Goal: Information Seeking & Learning: Learn about a topic

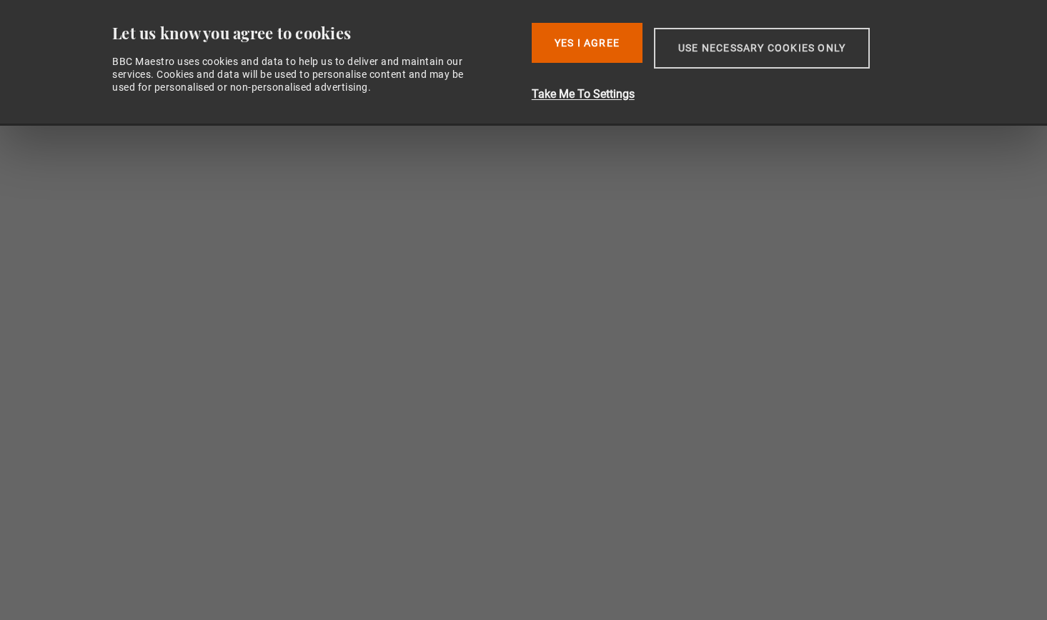
click at [701, 68] on button "Use necessary cookies only" at bounding box center [762, 48] width 216 height 41
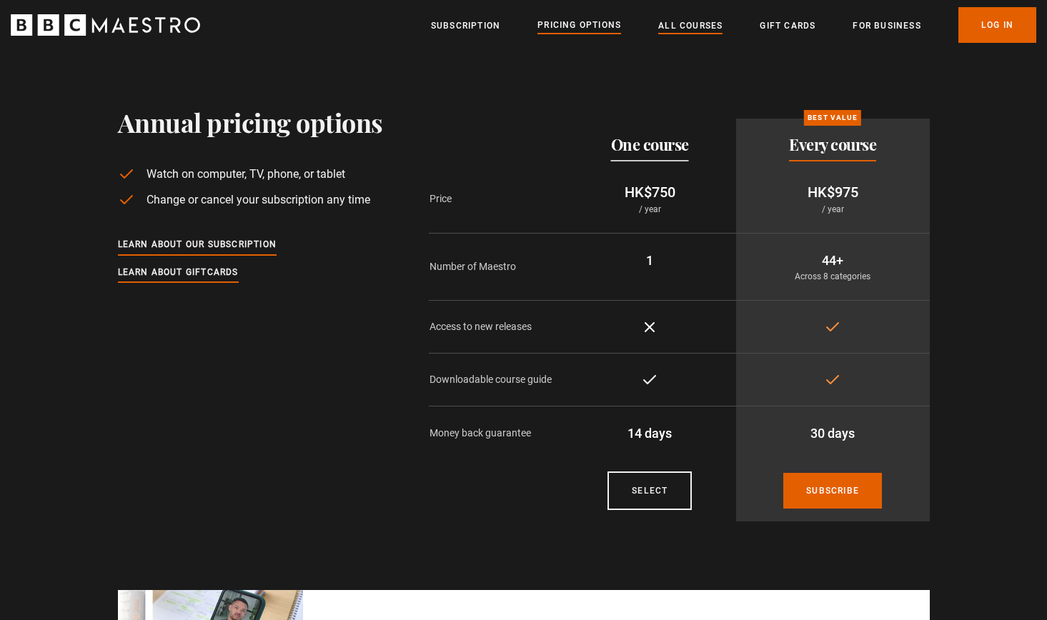
click at [692, 29] on link "All Courses" at bounding box center [690, 26] width 64 height 14
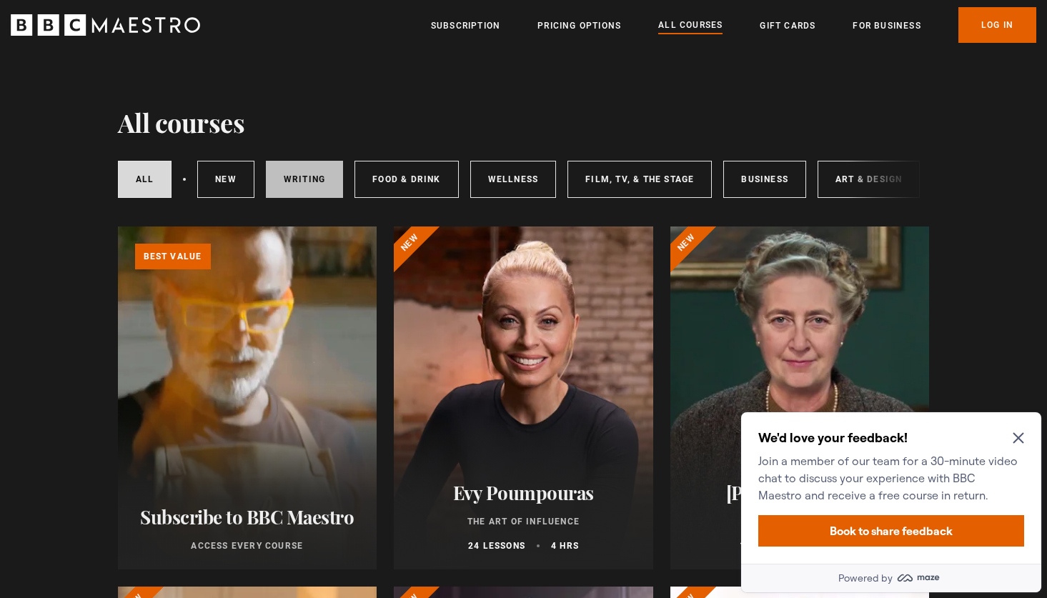
click at [305, 177] on link "Writing" at bounding box center [304, 179] width 77 height 37
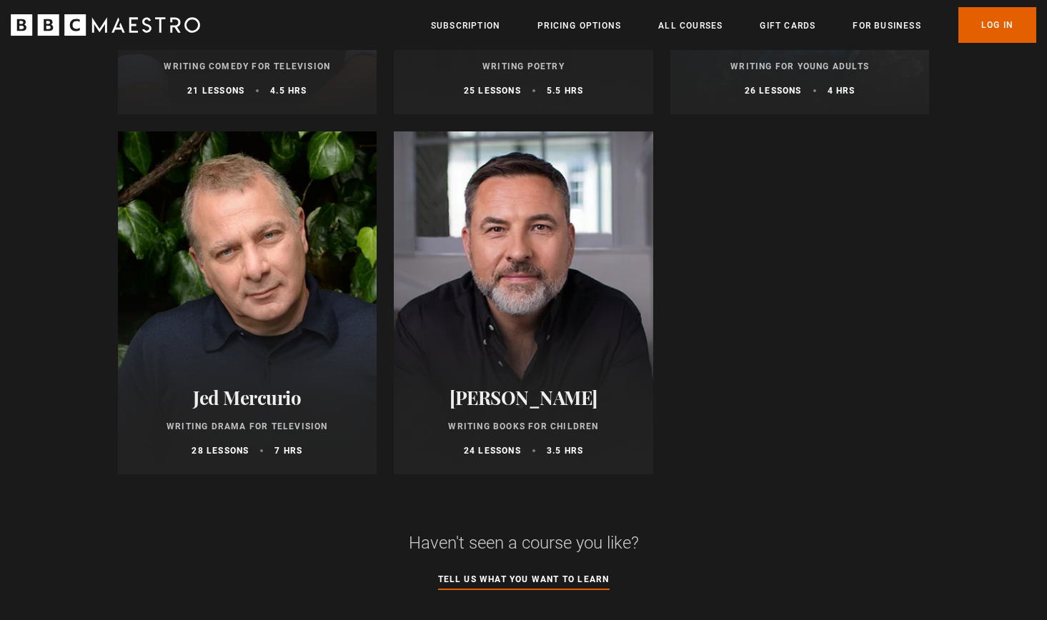
scroll to position [1557, 0]
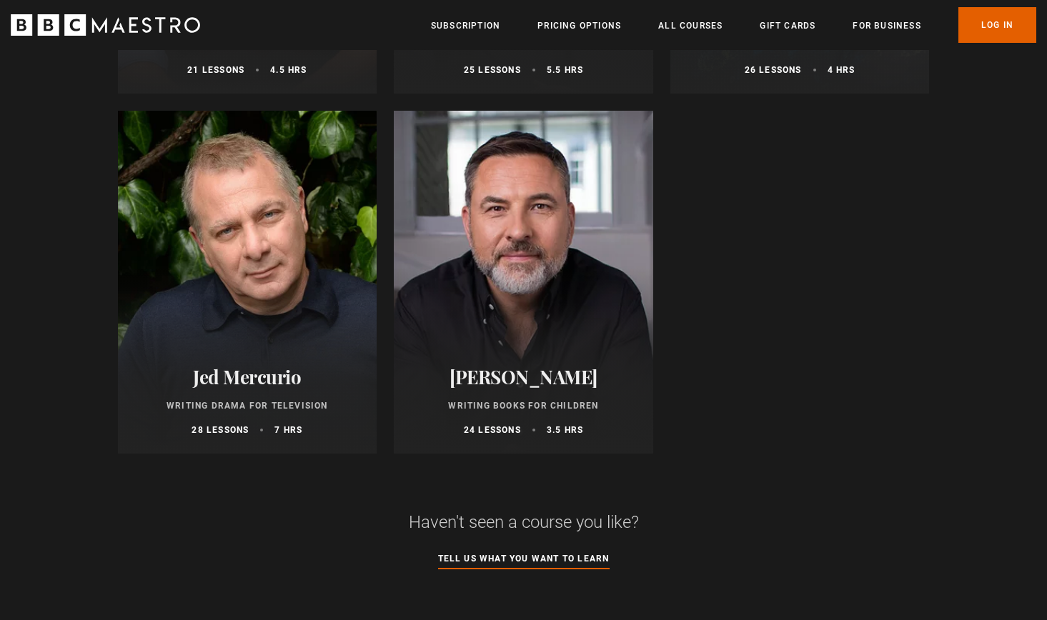
click at [603, 232] on div at bounding box center [523, 282] width 259 height 343
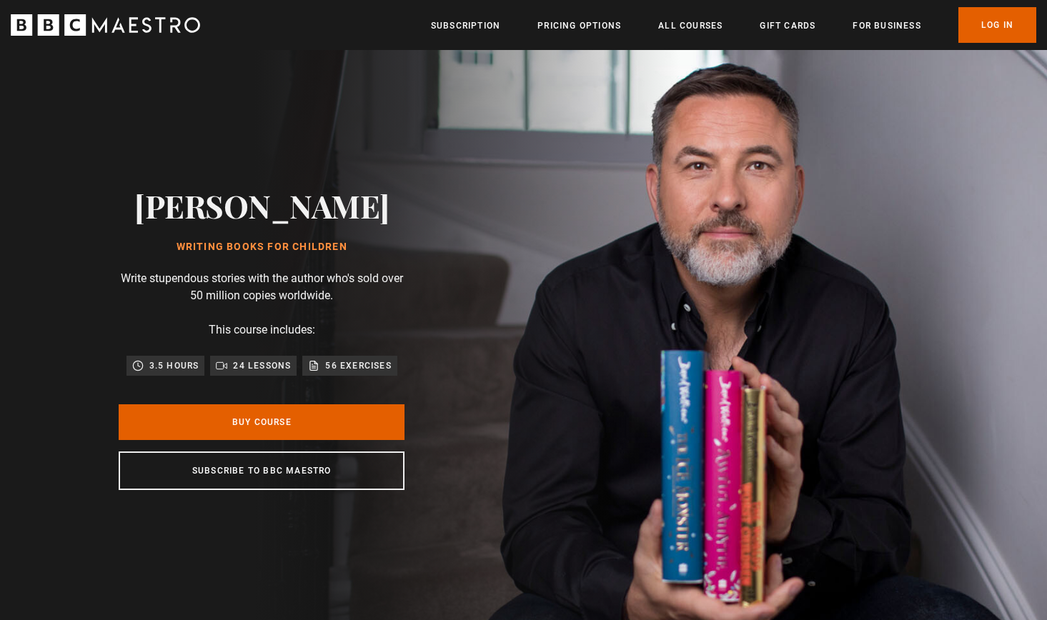
scroll to position [0, 1124]
